Goal: Ask a question: Seek information or help from site administrators or community

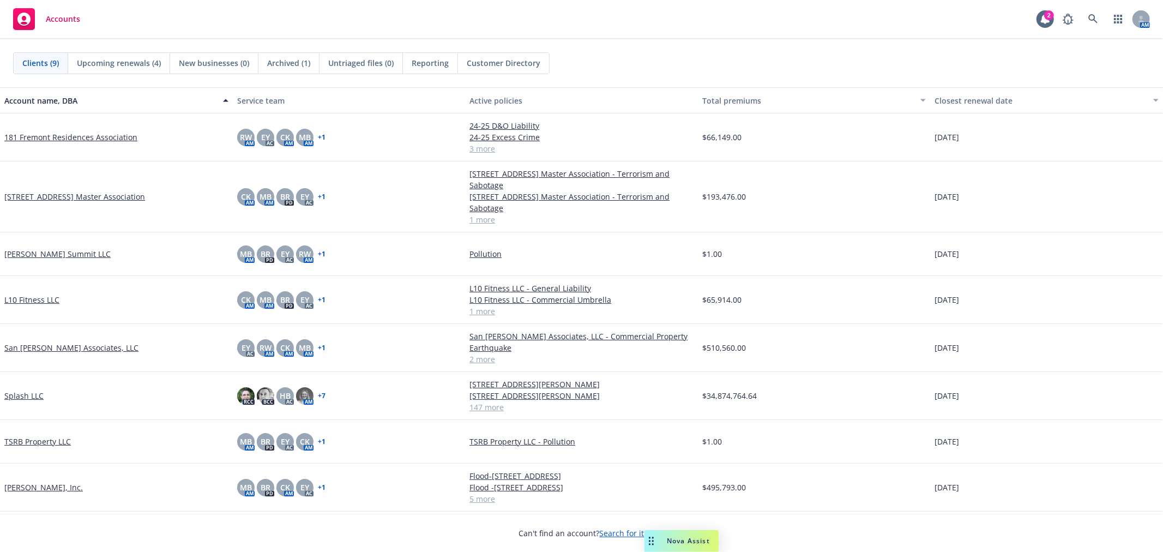
click at [34, 394] on link "Splash LLC" at bounding box center [23, 395] width 39 height 11
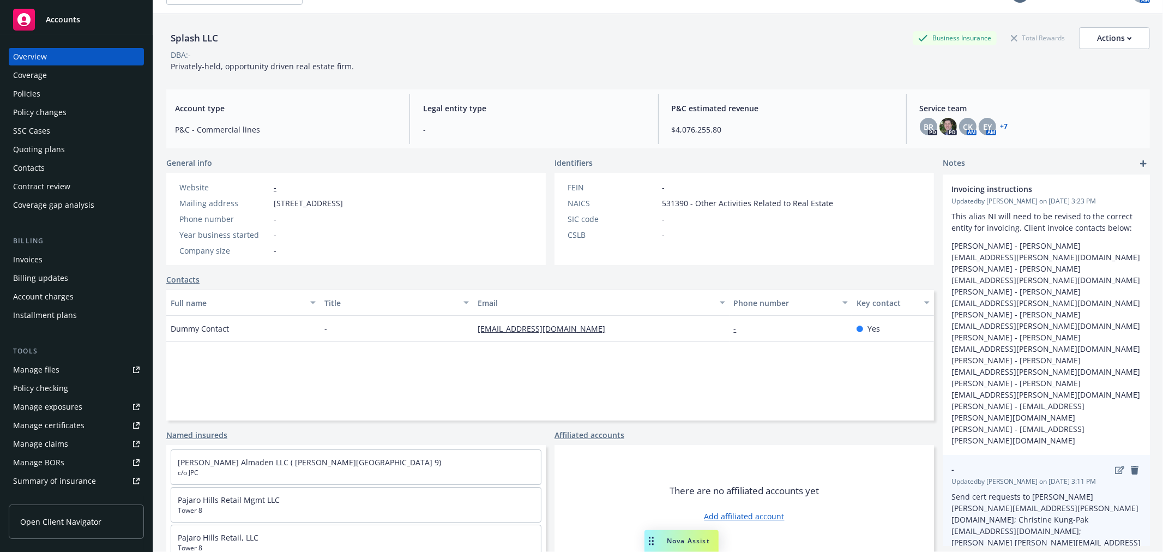
scroll to position [40, 0]
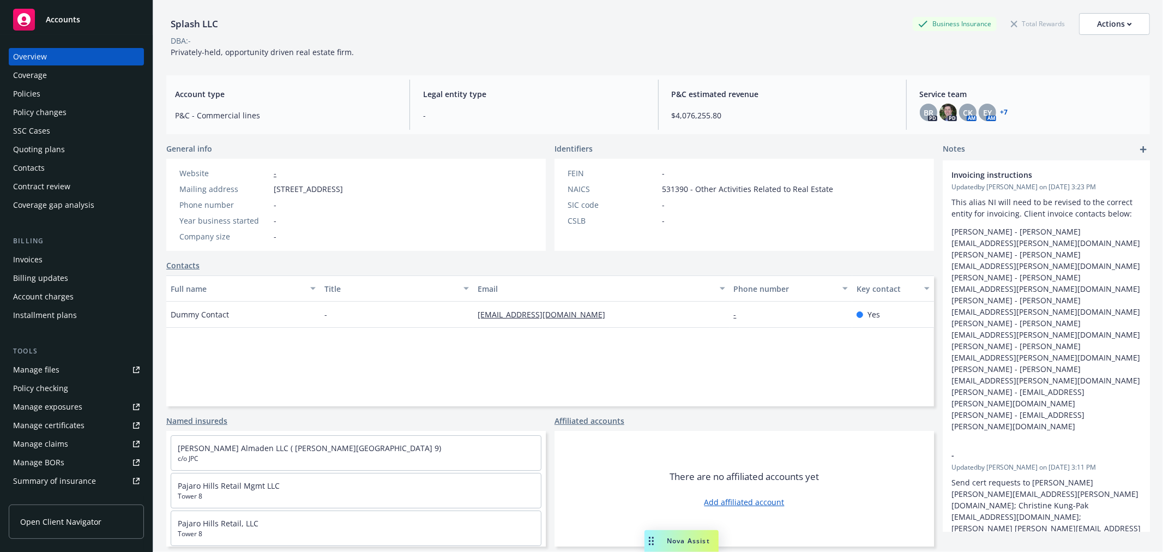
click at [35, 89] on div "Policies" at bounding box center [26, 93] width 27 height 17
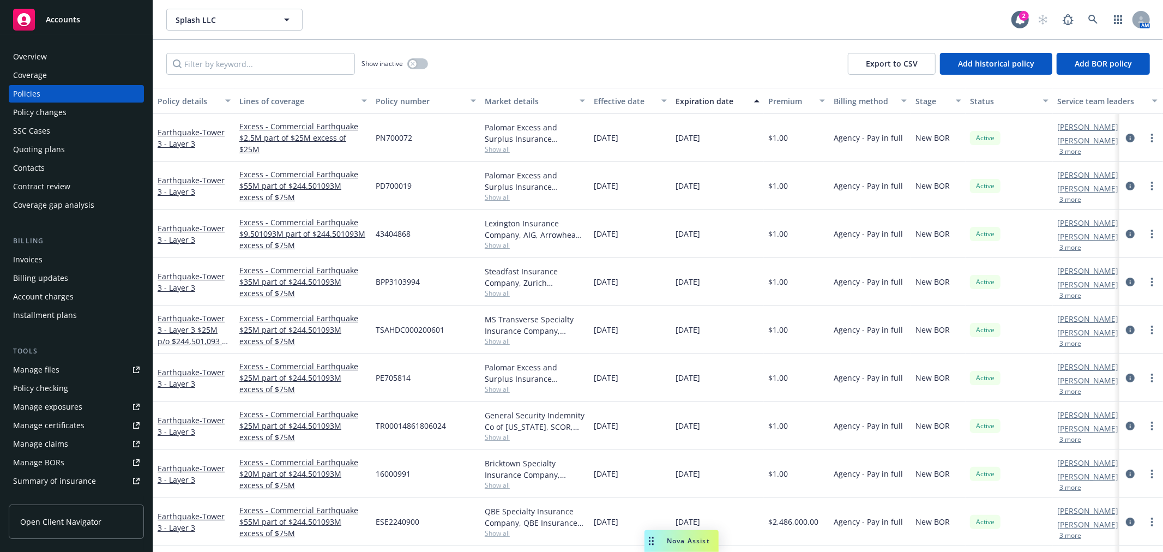
click at [686, 537] on span "Nova Assist" at bounding box center [688, 540] width 43 height 9
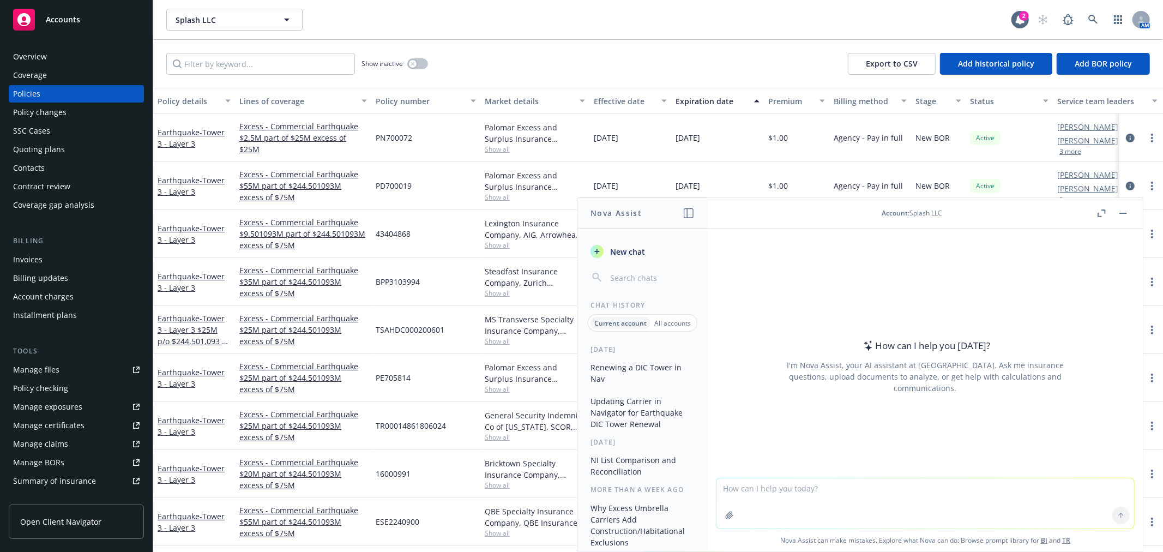
click at [796, 492] on textarea at bounding box center [925, 503] width 418 height 50
paste textarea "Hi Team, I am working on renewal and need to add a new policy to a quote a shar…"
drag, startPoint x: 750, startPoint y: 486, endPoint x: 647, endPoint y: 496, distance: 104.0
click at [707, 494] on div "Nova Assist New chat Chat History Current account All accounts [DATE] Renewing …" at bounding box center [925, 374] width 436 height 354
click at [736, 485] on textarea "Hi Team, I am working on renewal and need to add a new policy to a quote a shar…" at bounding box center [925, 502] width 418 height 51
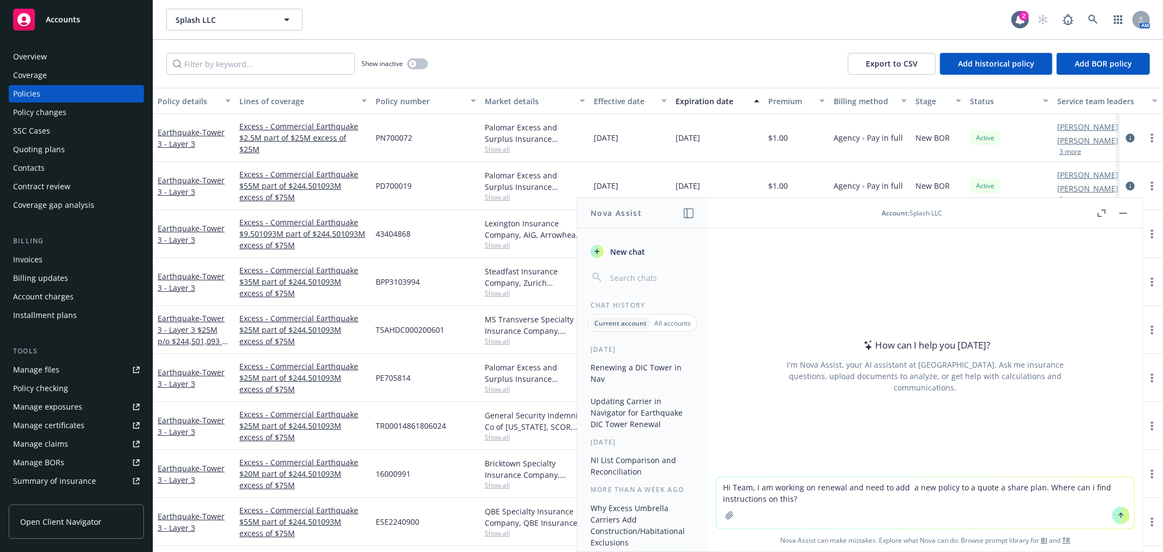
drag, startPoint x: 753, startPoint y: 487, endPoint x: 674, endPoint y: 486, distance: 79.0
click at [707, 486] on div "Nova Assist New chat Chat History Current account All accounts [DATE] Renewing …" at bounding box center [925, 374] width 436 height 354
type textarea "I am working on renewal and need to add a new policy to a quote a share plan. W…"
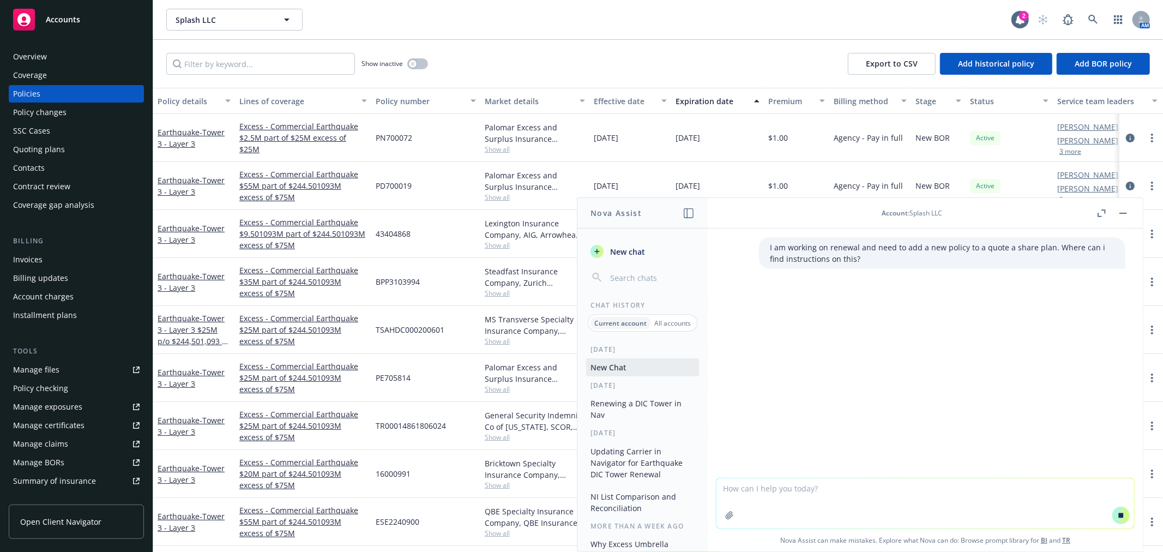
click at [826, 492] on textarea at bounding box center [925, 503] width 418 height 50
type textarea "in Navigator"
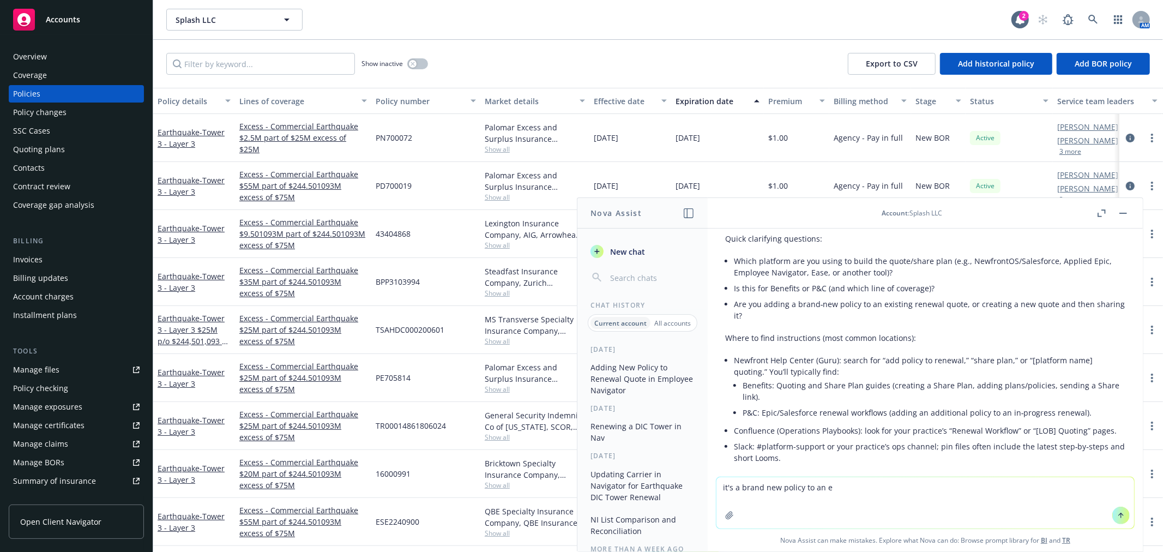
scroll to position [46, 0]
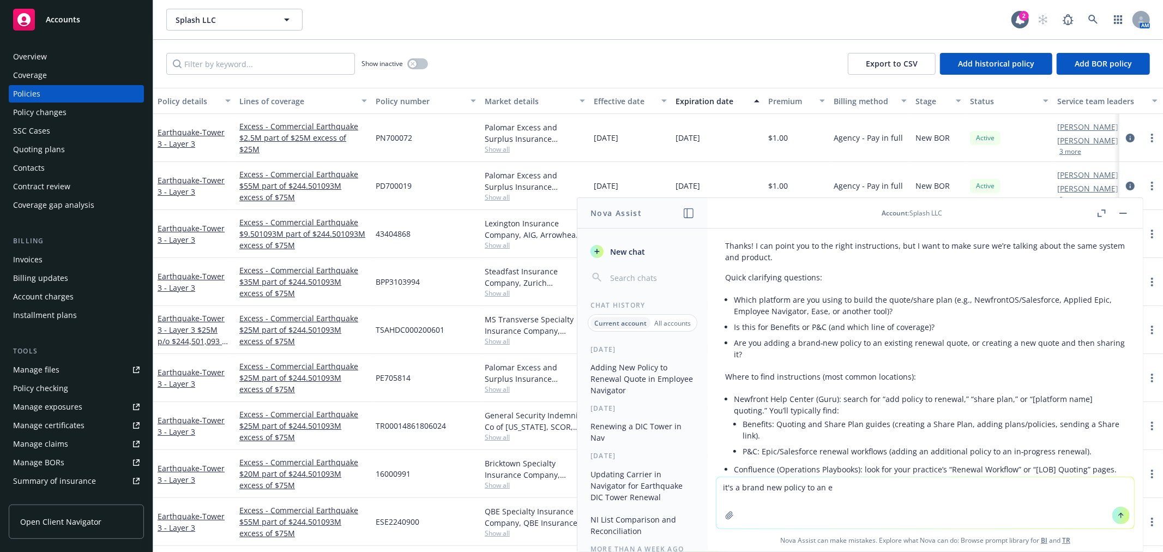
click at [824, 363] on div "Thanks! I can point you to the right instructions, but I want to make sure we’r…" at bounding box center [925, 388] width 400 height 305
drag, startPoint x: 764, startPoint y: 341, endPoint x: 963, endPoint y: 345, distance: 199.0
click at [963, 345] on li "Are you adding a brand‑new policy to an existing renewal quote, or creating a n…" at bounding box center [929, 348] width 391 height 27
copy li "adding a brand‑new policy to an existing renewal quote,"
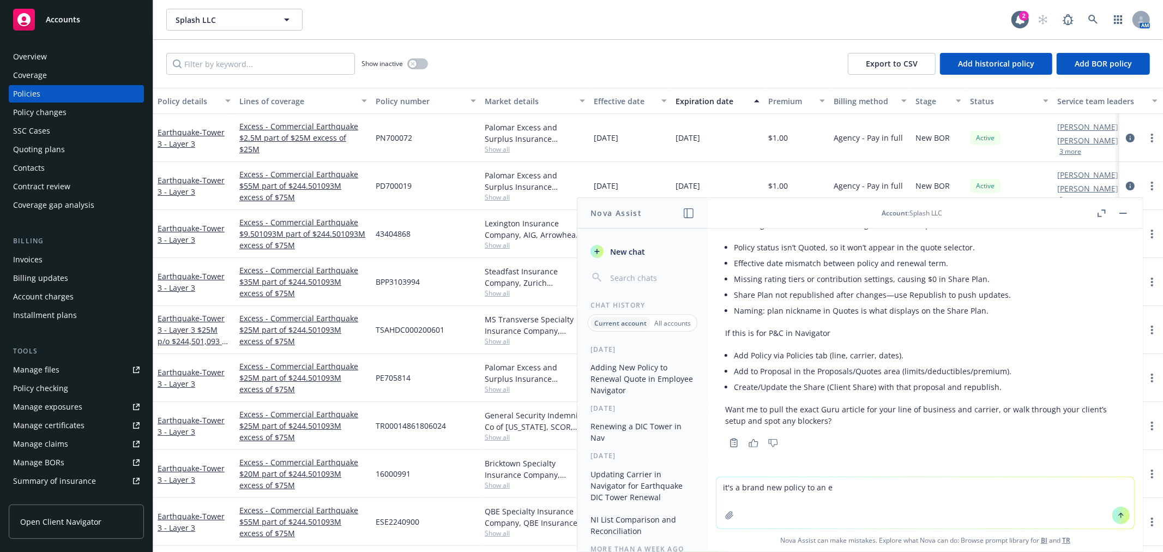
scroll to position [895, 0]
drag, startPoint x: 848, startPoint y: 486, endPoint x: 697, endPoint y: 482, distance: 151.1
click at [707, 487] on div "Nova Assist New chat Chat History Current account All accounts [DATE] Adding Ne…" at bounding box center [925, 374] width 436 height 354
paste textarea "adding a brand‑new policy to an existing renewal quote,"
click at [716, 491] on textarea "adding a brand‑new policy to an existing renewal quote," at bounding box center [925, 502] width 418 height 51
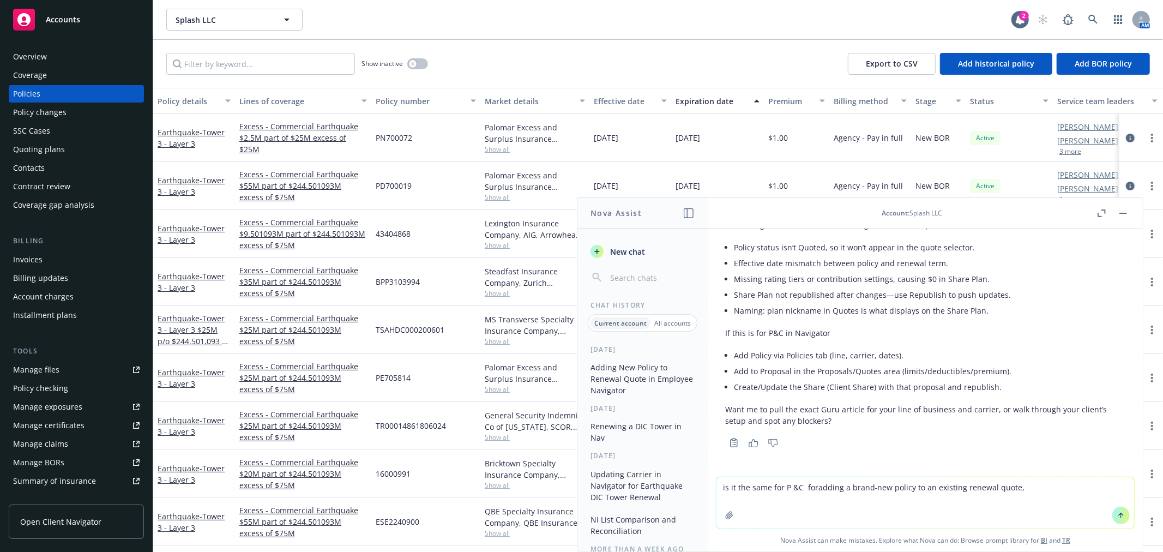
type textarea "is it the same for P &C for adding a brand‑new policy to an existing renewal qu…"
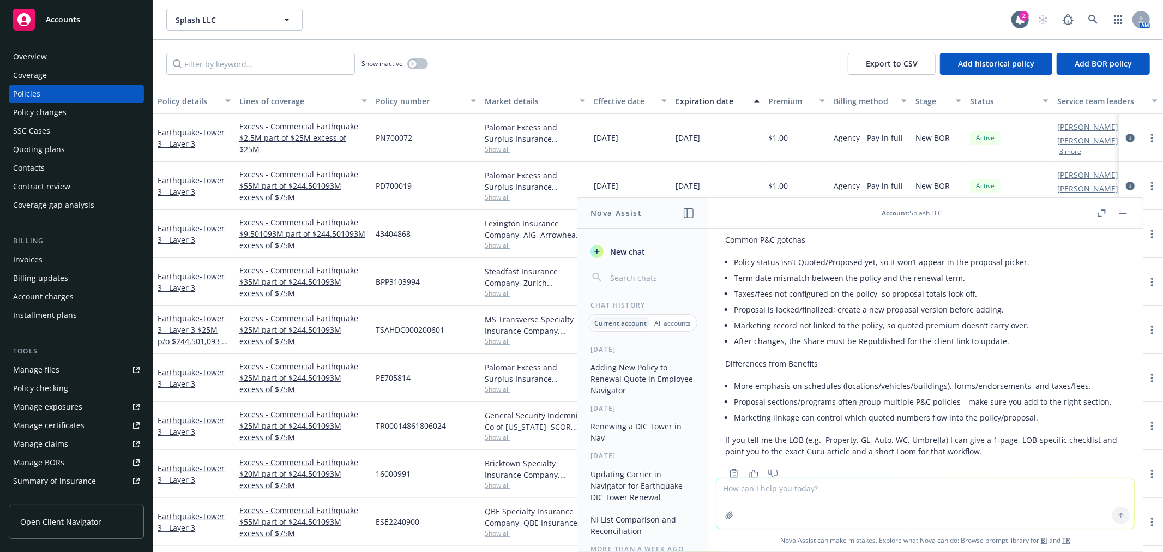
scroll to position [1615, 0]
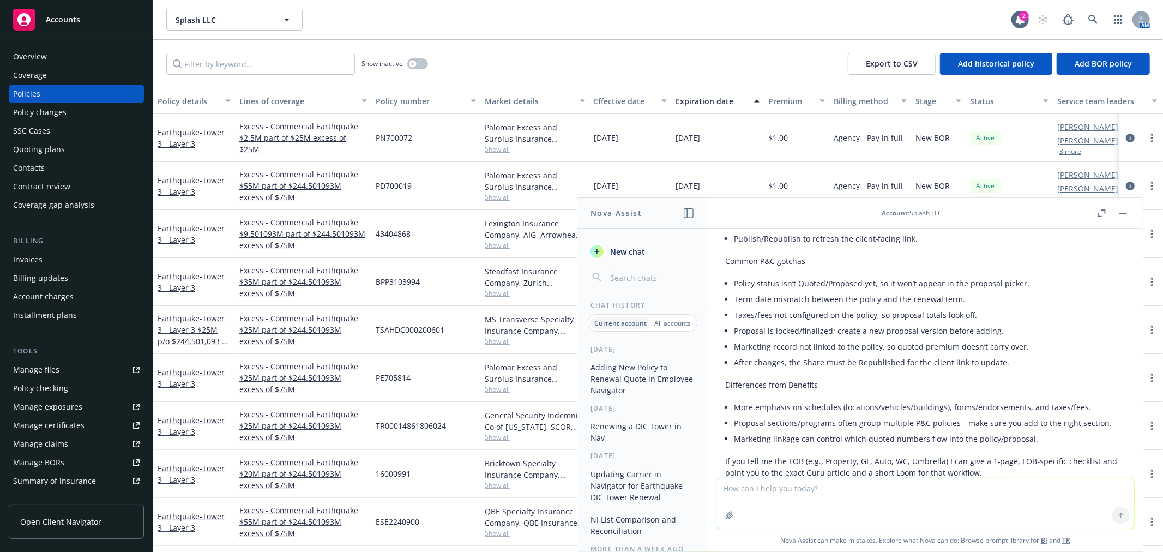
click at [1059, 323] on li "Taxes/fees not configured on the policy, so proposal totals look off." at bounding box center [929, 315] width 391 height 16
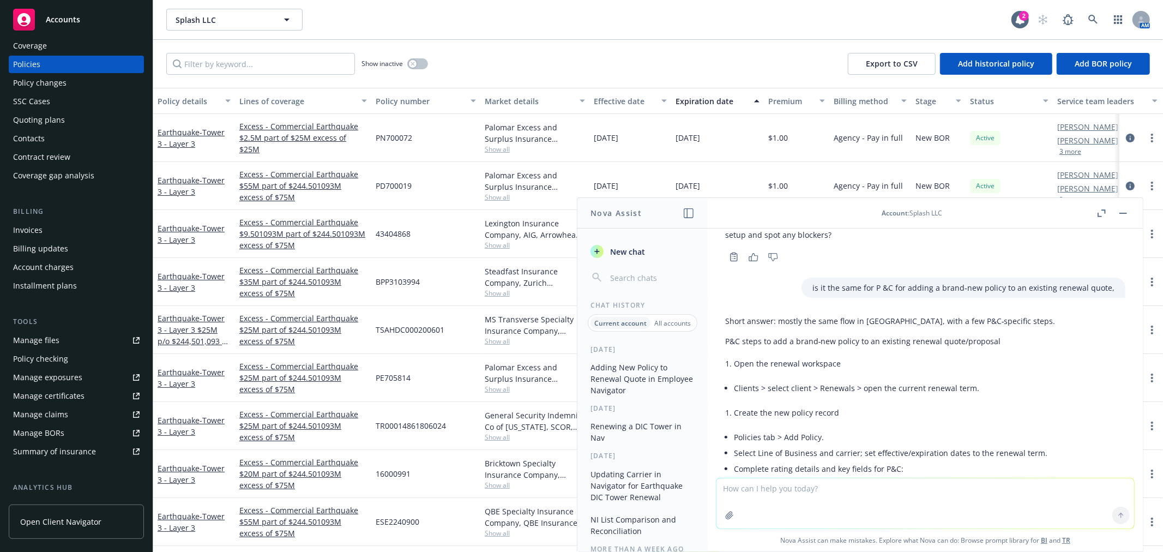
scroll to position [0, 0]
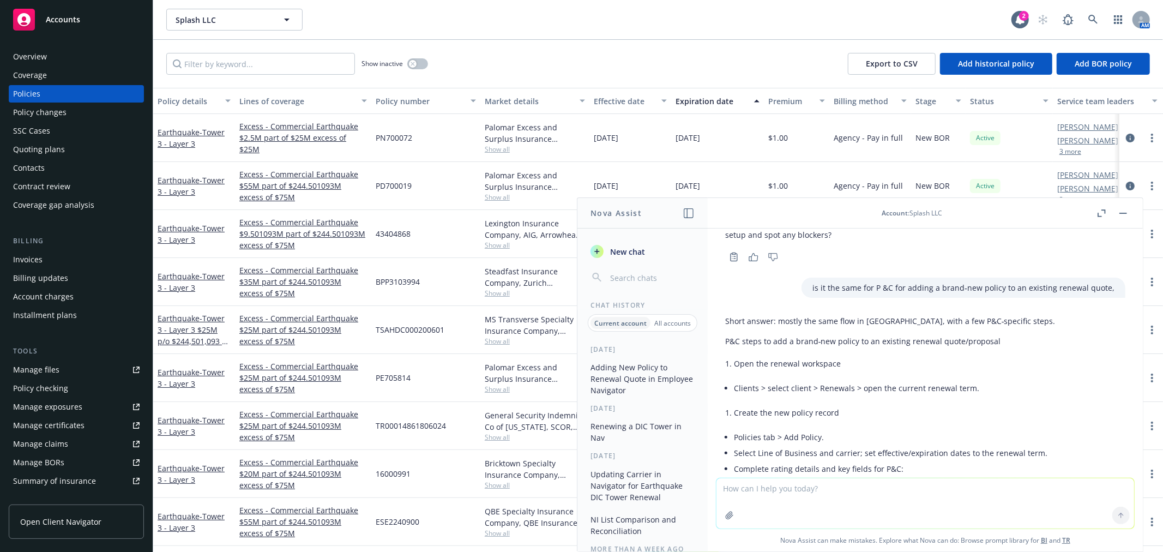
click at [69, 55] on div "Overview" at bounding box center [76, 56] width 126 height 17
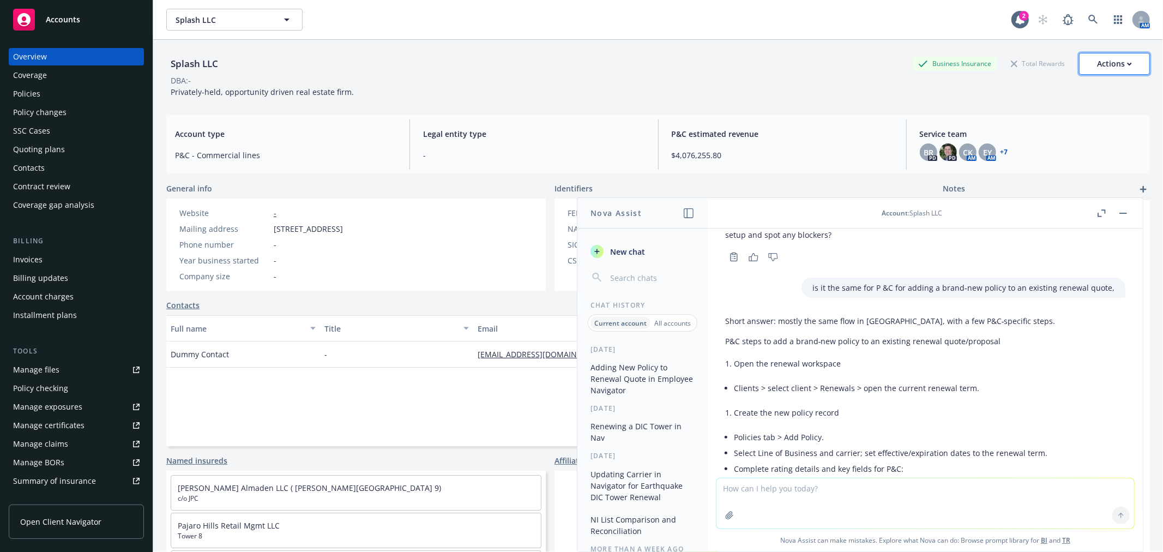
click at [1127, 64] on icon "button" at bounding box center [1129, 64] width 5 height 4
click at [790, 69] on div "Splash LLC Business Insurance Total Rewards Actions Actions Edit account summar…" at bounding box center [657, 64] width 983 height 22
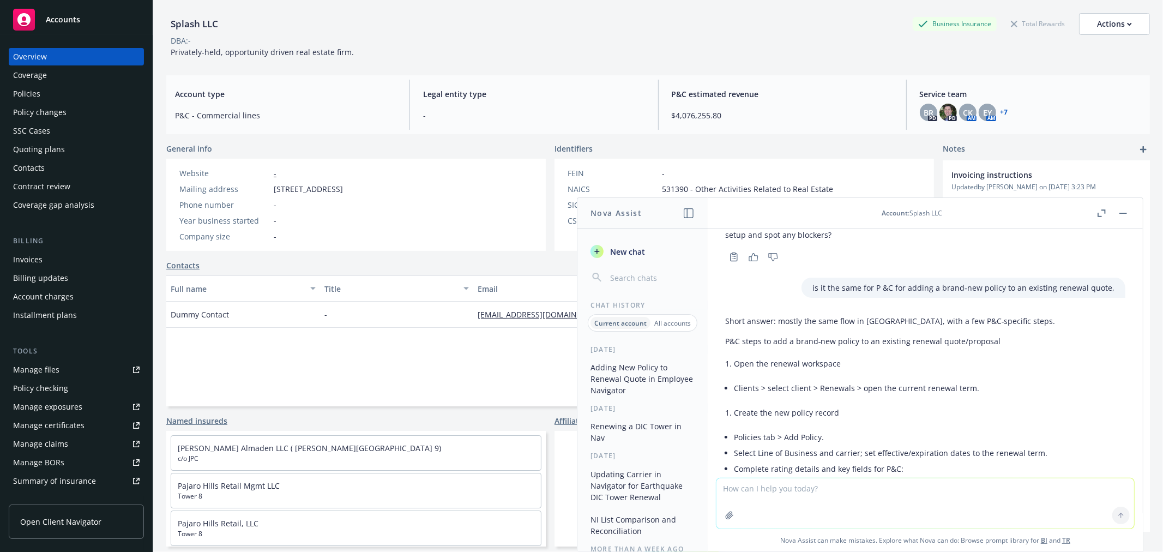
scroll to position [1131, 0]
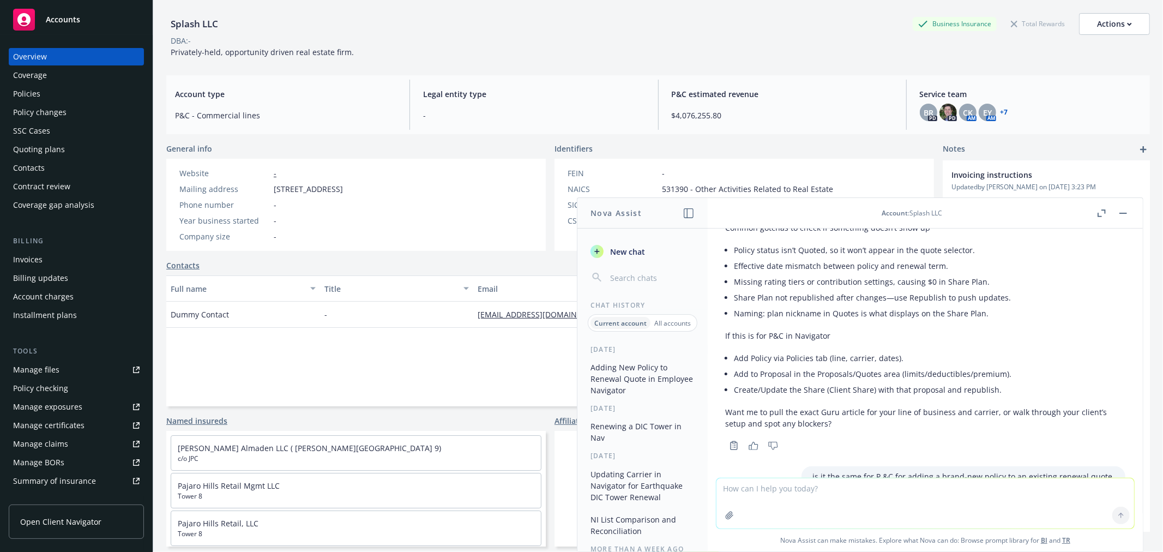
scroll to position [908, 0]
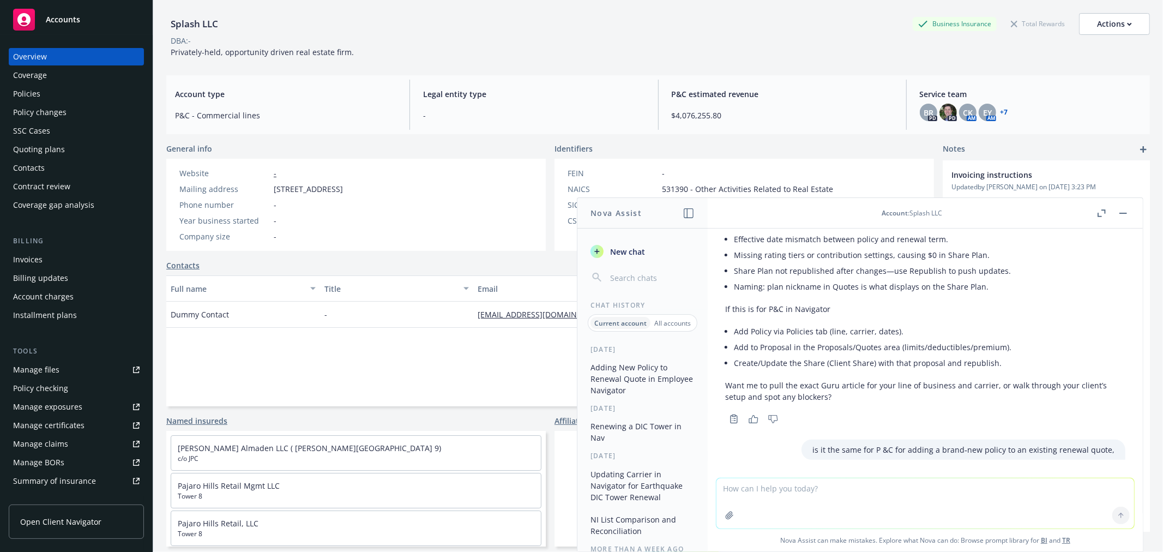
click at [859, 399] on p "Want me to pull the exact Guru article for your line of business and carrier, o…" at bounding box center [925, 390] width 400 height 23
drag, startPoint x: 769, startPoint y: 396, endPoint x: 862, endPoint y: 394, distance: 93.8
click at [862, 394] on p "Want me to pull the exact Guru article for your line of business and carrier, o…" at bounding box center [925, 390] width 400 height 23
copy p "pull the exact Guru article"
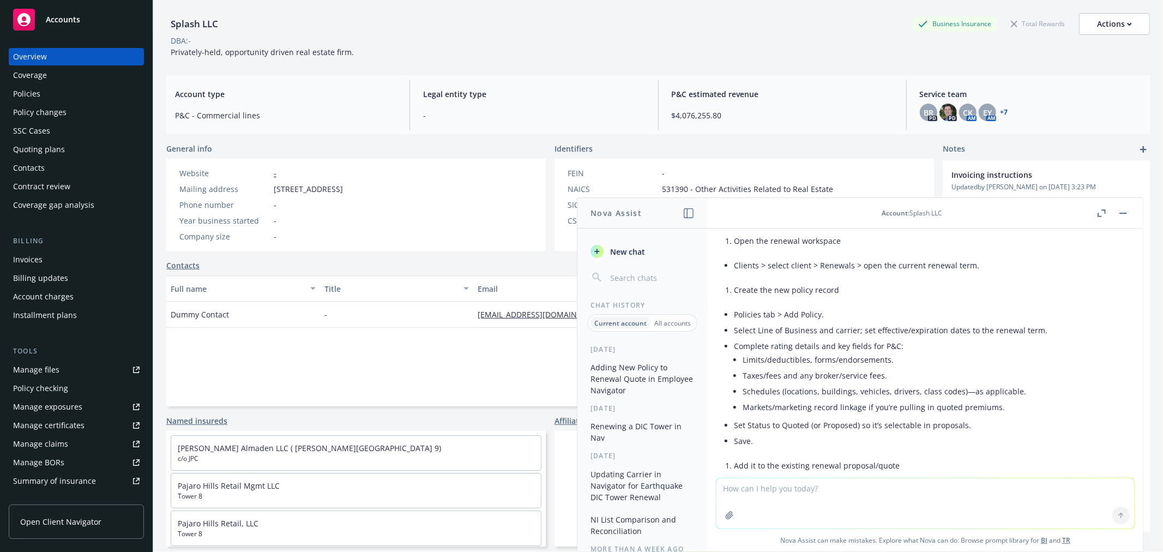
scroll to position [1211, 0]
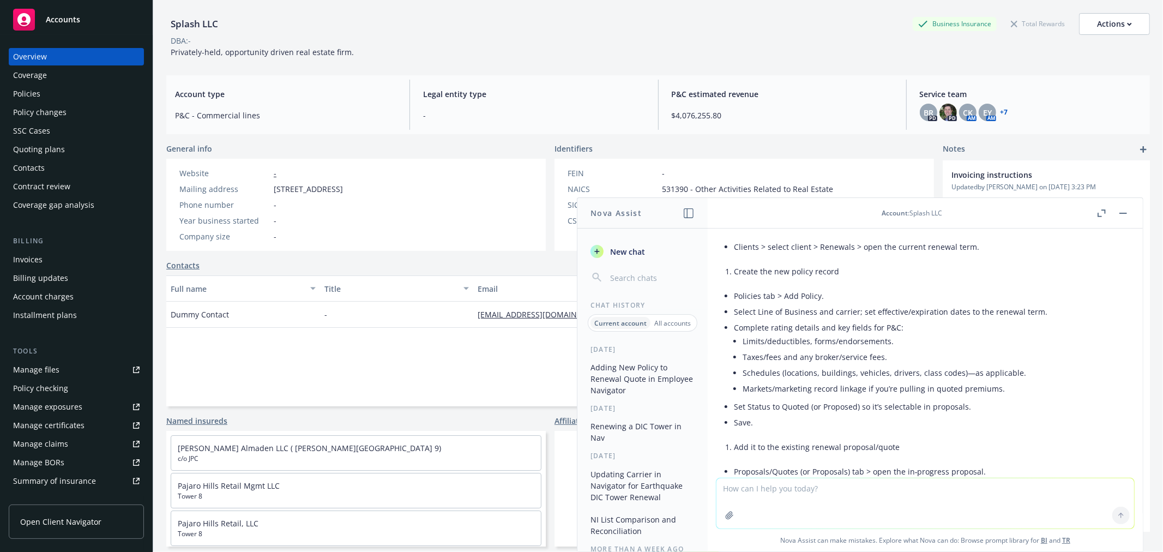
click at [28, 93] on div "Policies" at bounding box center [26, 93] width 27 height 17
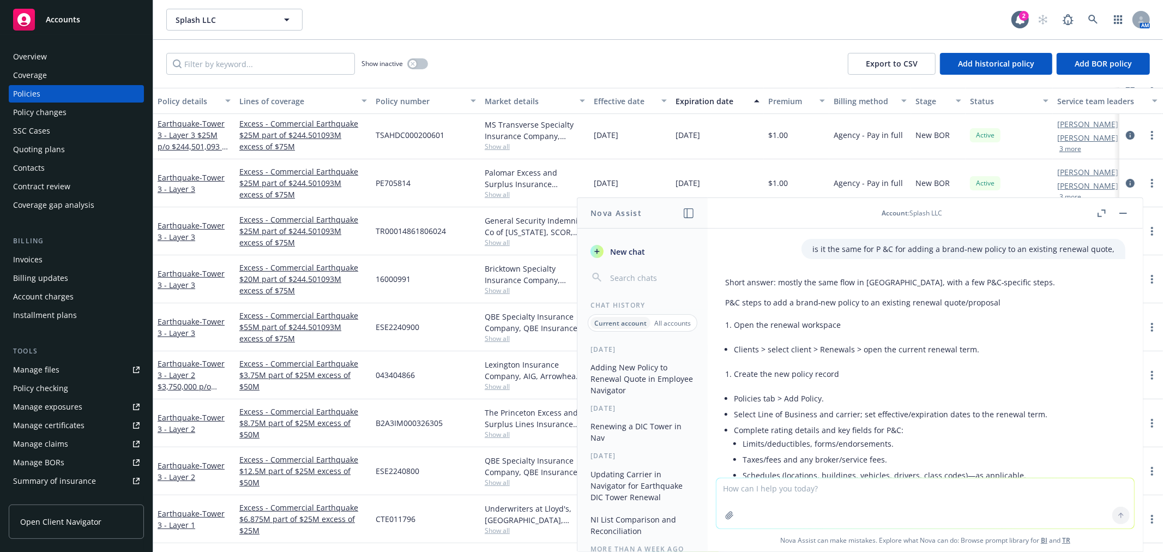
scroll to position [1090, 0]
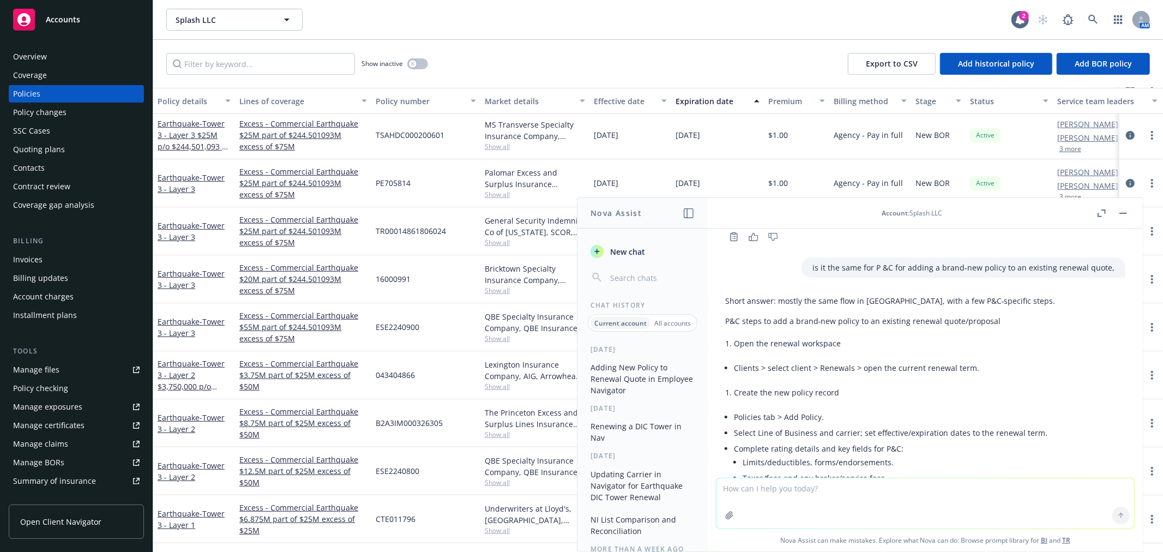
click at [795, 482] on textarea at bounding box center [925, 503] width 418 height 50
click at [795, 482] on textarea "i dont have a " Add POlicy" option in [GEOGRAPHIC_DATA] tab" at bounding box center [925, 502] width 418 height 51
type textarea "i dont have a " Add Policy" option in mt Policies tab"
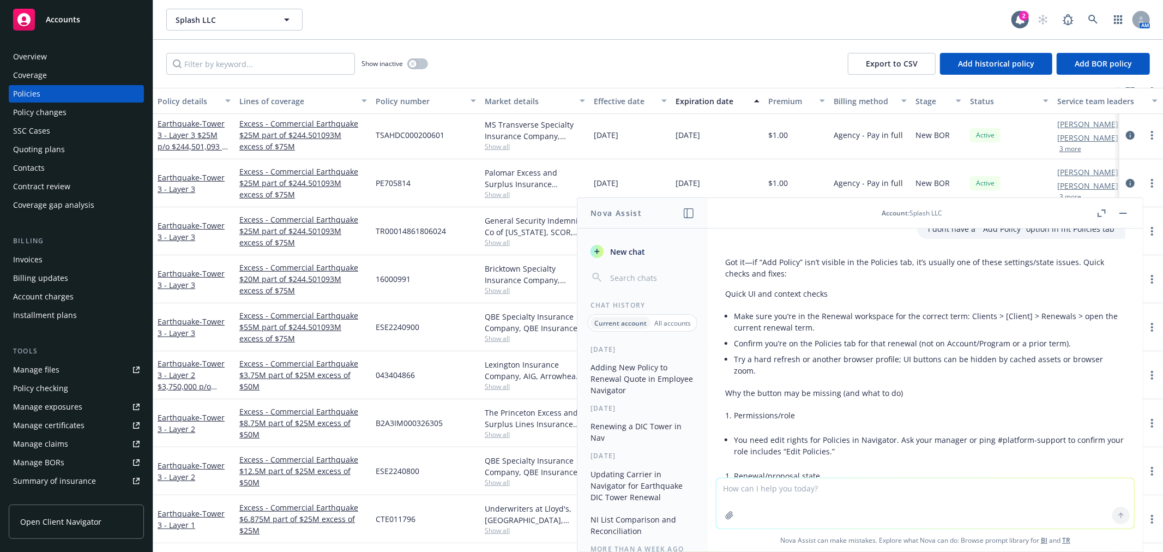
scroll to position [1900, 0]
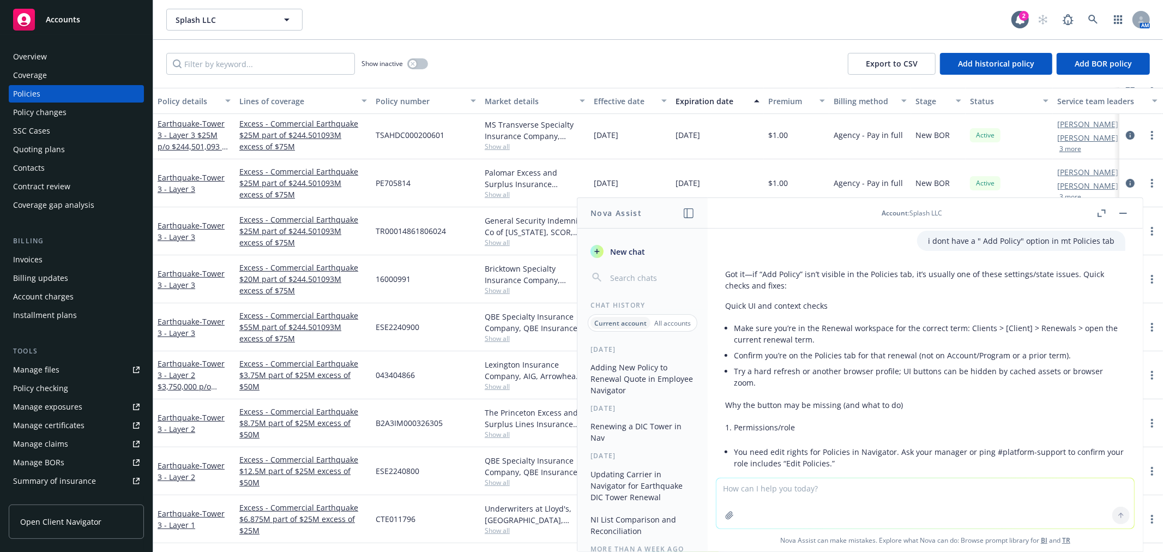
click at [59, 146] on div "Quoting plans" at bounding box center [39, 149] width 52 height 17
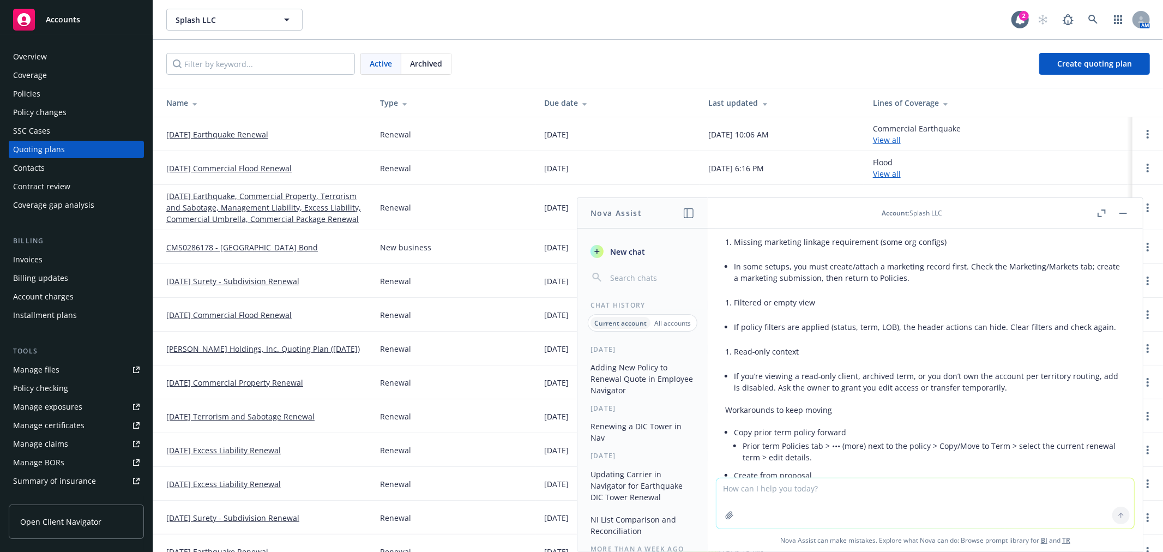
scroll to position [2324, 0]
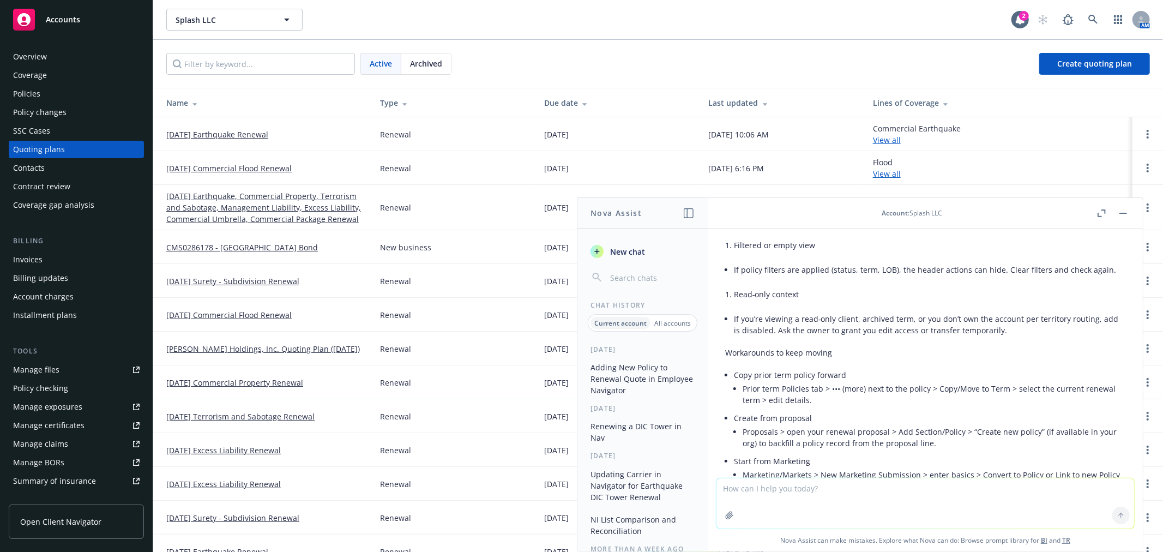
click at [34, 92] on div "Policies" at bounding box center [26, 93] width 27 height 17
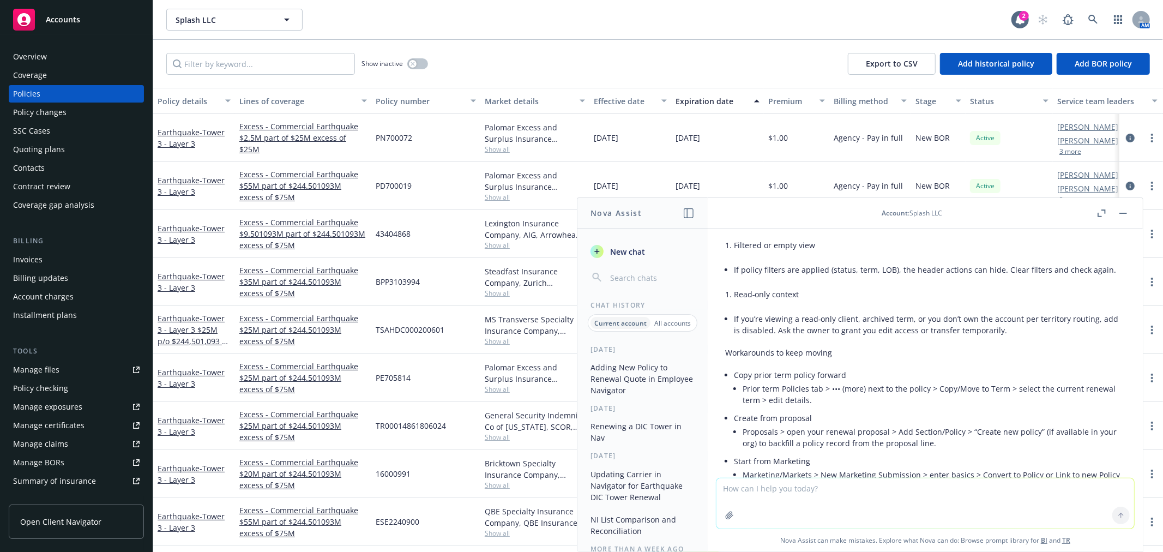
click at [616, 62] on div "Show inactive Export to CSV Add historical policy Add BOR policy" at bounding box center [658, 64] width 1010 height 48
click at [958, 173] on div "New BOR" at bounding box center [938, 186] width 55 height 48
click at [1122, 210] on button "button" at bounding box center [1122, 213] width 13 height 13
